Goal: Find specific page/section: Find specific page/section

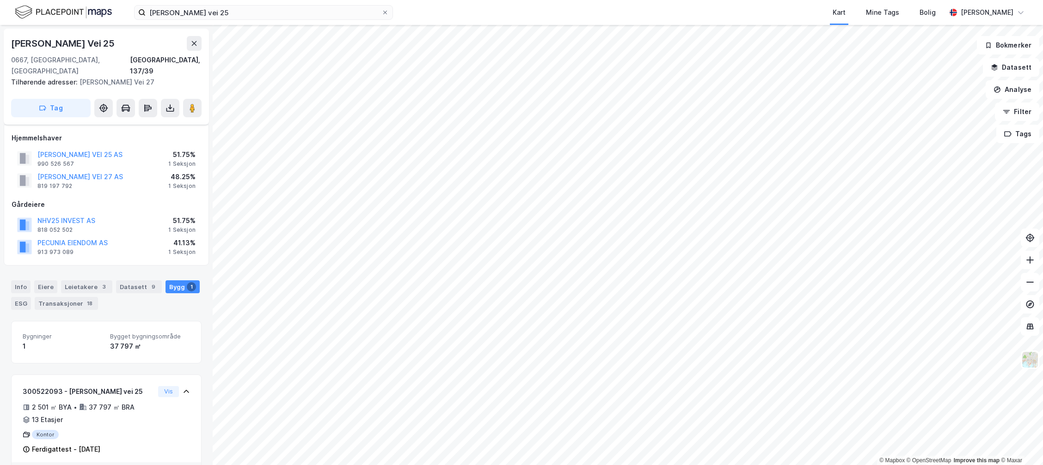
scroll to position [86, 0]
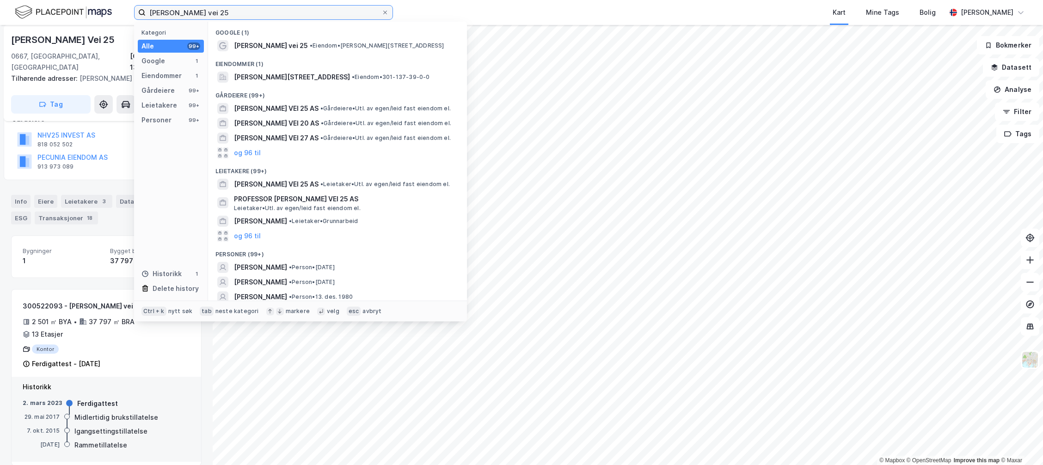
drag, startPoint x: 222, startPoint y: 12, endPoint x: -148, endPoint y: 1, distance: 369.9
click at [0, 1] on html "[PERSON_NAME] vei 25 Kategori Alle 99+ Google 1 Eiendommer 1 Gårdeiere 99+ Leie…" at bounding box center [521, 232] width 1043 height 465
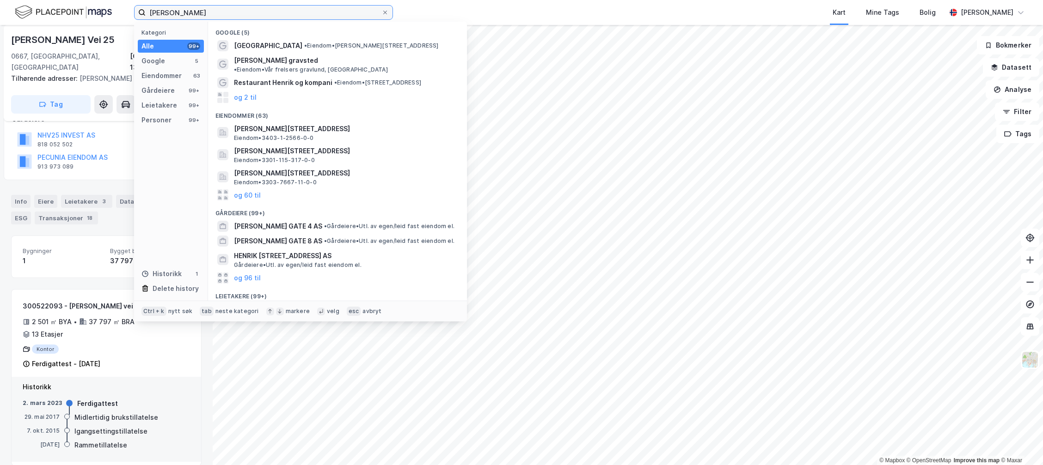
type input "[PERSON_NAME]"
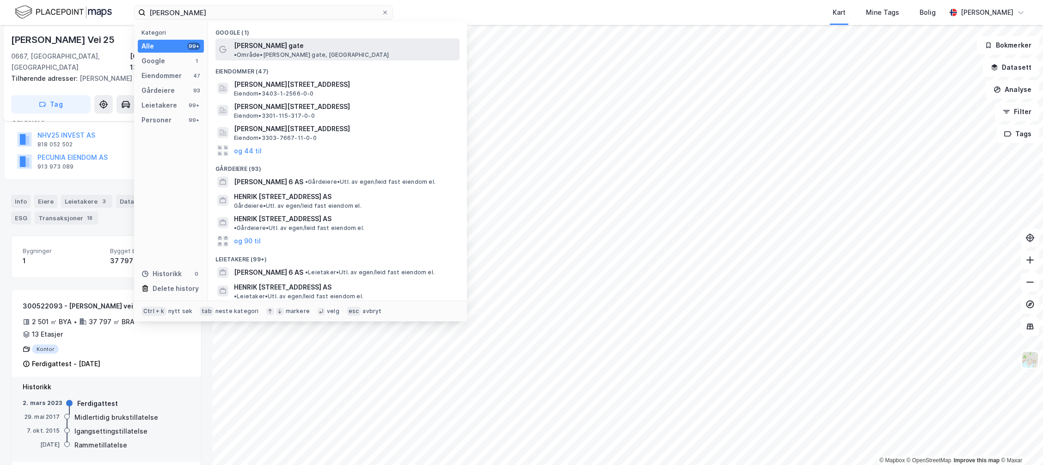
click at [257, 41] on span "[PERSON_NAME] gate" at bounding box center [269, 45] width 70 height 11
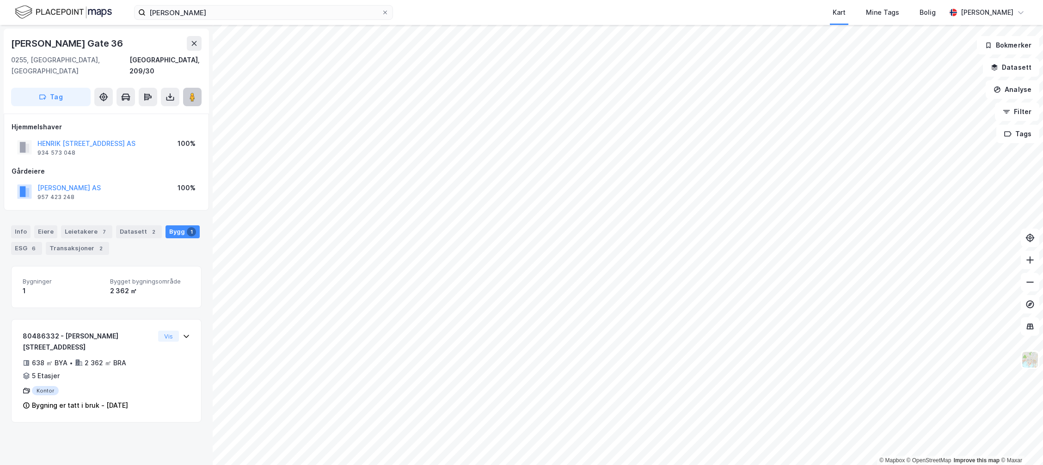
click at [197, 88] on button at bounding box center [192, 97] width 18 height 18
